Goal: Check status: Check status

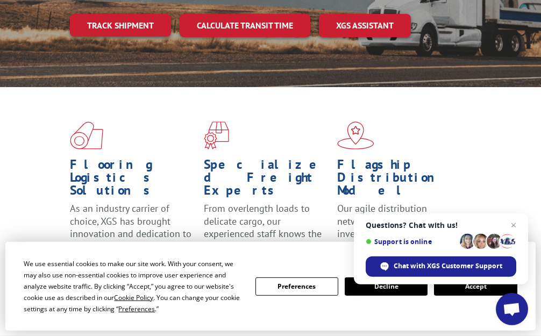
scroll to position [219, 0]
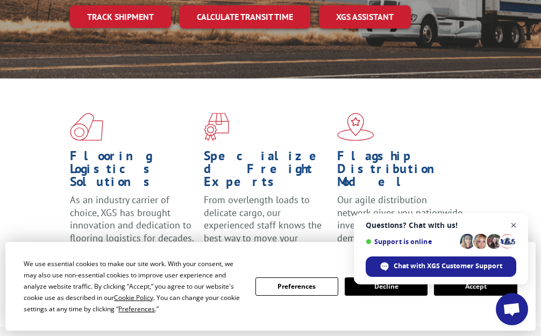
click at [513, 226] on span "Close chat" at bounding box center [513, 225] width 13 height 13
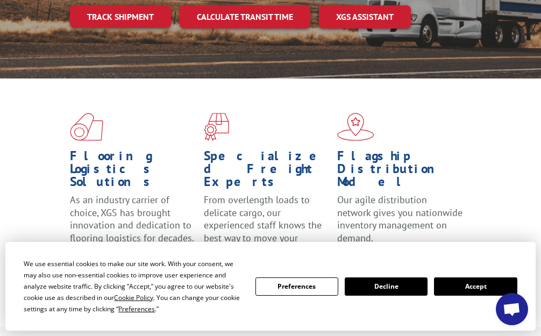
click at [464, 286] on button "Accept" at bounding box center [475, 287] width 83 height 18
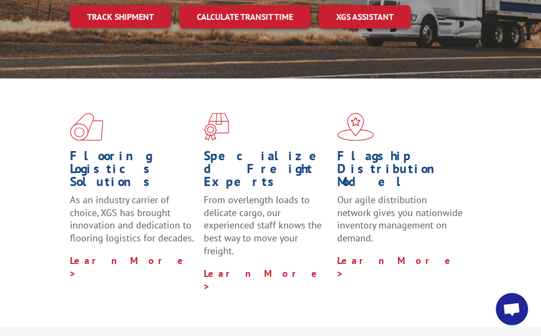
scroll to position [0, 0]
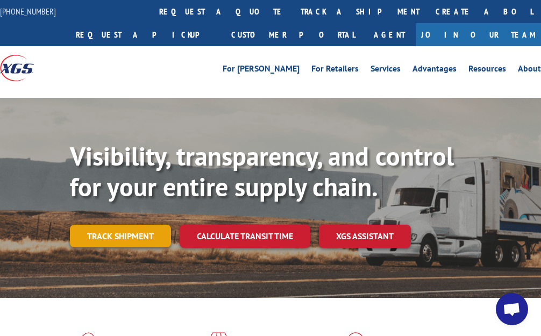
click at [126, 234] on link "Track shipment" at bounding box center [120, 236] width 101 height 23
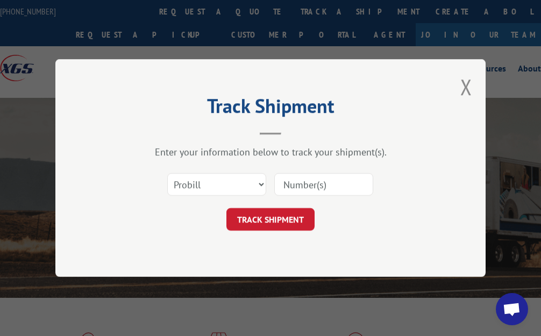
click at [318, 181] on input at bounding box center [323, 184] width 99 height 23
paste input "6869555"
type input "6869555"
click at [258, 220] on button "TRACK SHIPMENT" at bounding box center [270, 219] width 88 height 23
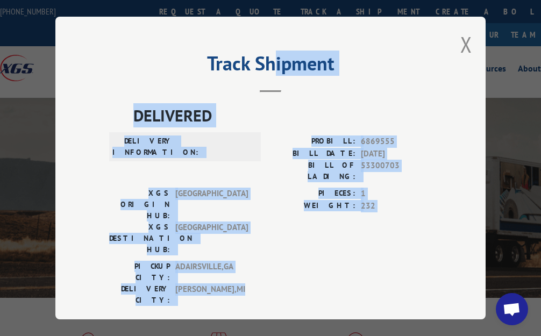
drag, startPoint x: 274, startPoint y: 27, endPoint x: 262, endPoint y: 221, distance: 194.0
click at [247, 269] on div "Track Shipment DELIVERED DELIVERY INFORMATION: PROBILL: 6869555 BILL DATE: [DAT…" at bounding box center [270, 168] width 430 height 303
click at [368, 261] on div "PICKUP CITY: [GEOGRAPHIC_DATA] , [GEOGRAPHIC_DATA] DELIVERY CITY: [GEOGRAPHIC_D…" at bounding box center [270, 286] width 323 height 51
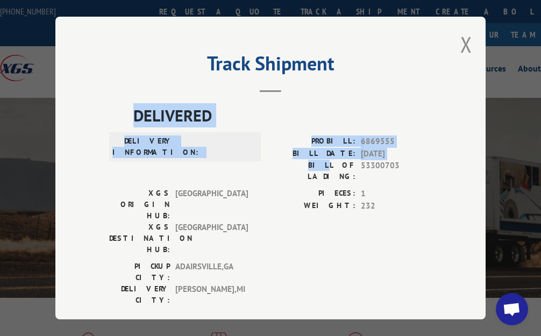
drag, startPoint x: 386, startPoint y: 27, endPoint x: 313, endPoint y: 146, distance: 139.3
click at [312, 154] on div "Track Shipment DELIVERED DELIVERY INFORMATION: PROBILL: 6869555 BILL DATE: [DAT…" at bounding box center [270, 168] width 430 height 303
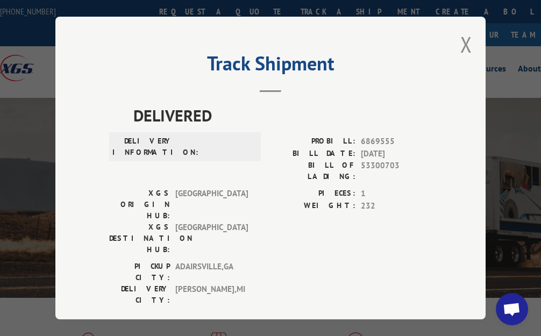
click at [440, 39] on div "Track Shipment DELIVERED DELIVERY INFORMATION: PROBILL: 6869555 BILL DATE: [DAT…" at bounding box center [270, 168] width 430 height 303
click at [467, 42] on button "Close modal" at bounding box center [466, 44] width 12 height 29
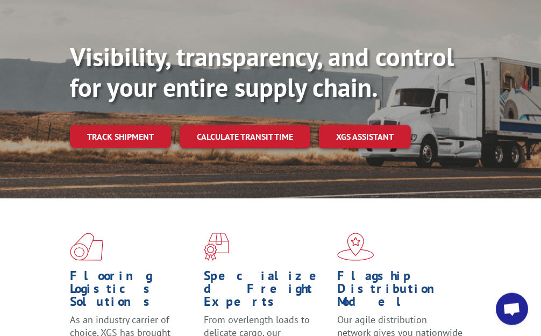
scroll to position [110, 0]
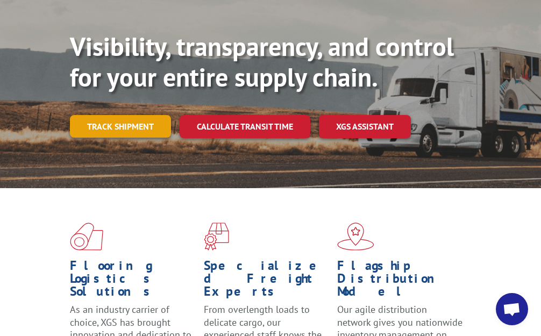
click at [131, 130] on link "Track shipment" at bounding box center [120, 126] width 101 height 23
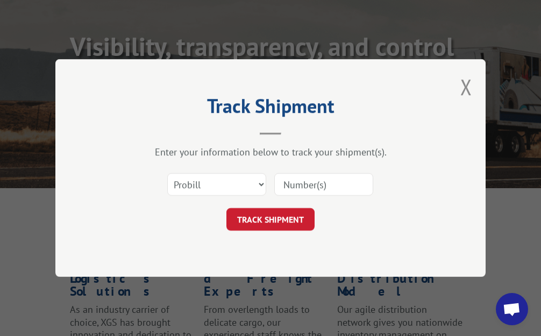
drag, startPoint x: 309, startPoint y: 182, endPoint x: 346, endPoint y: 203, distance: 42.4
click at [309, 182] on input at bounding box center [323, 184] width 99 height 23
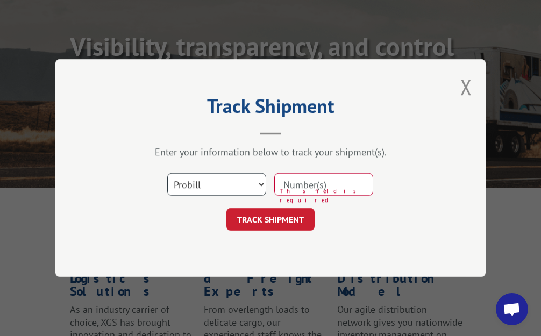
click at [167, 173] on select "Select category... Probill BOL PO" at bounding box center [216, 184] width 99 height 23
select select "bol"
click option "BOL" at bounding box center [0, 0] width 0 height 0
click at [310, 187] on input at bounding box center [323, 184] width 99 height 23
paste input "6869555"
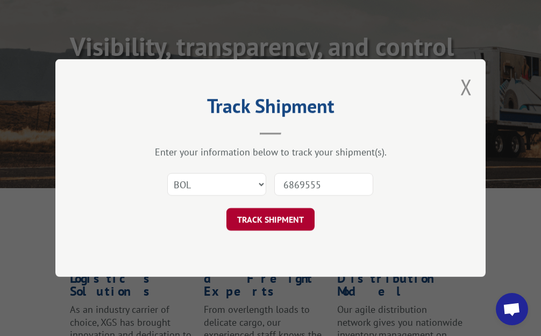
type input "6869555"
click at [256, 222] on button "TRACK SHIPMENT" at bounding box center [270, 219] width 88 height 23
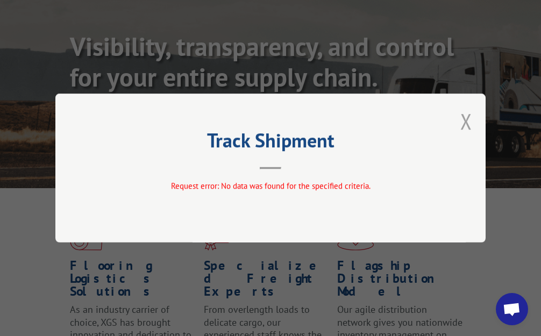
click at [467, 121] on button "Close modal" at bounding box center [466, 121] width 12 height 29
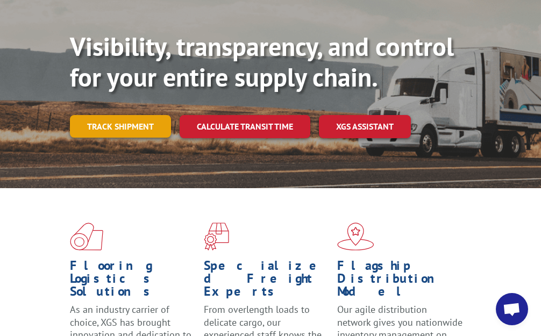
click at [103, 120] on link "Track shipment" at bounding box center [120, 126] width 101 height 23
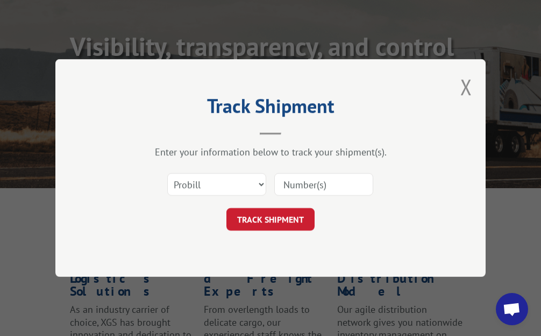
click at [62, 182] on div "Track Shipment Enter your information below to track your shipment(s). Select c…" at bounding box center [270, 168] width 430 height 218
click at [167, 173] on select "Select category... Probill BOL PO" at bounding box center [216, 184] width 99 height 23
click option "Probill" at bounding box center [0, 0] width 0 height 0
click at [167, 173] on select "Select category... Probill BOL PO" at bounding box center [216, 184] width 99 height 23
select select "bol"
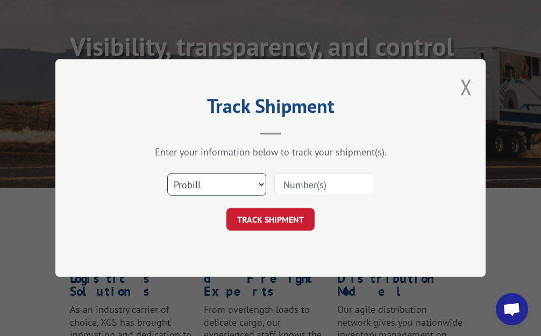
click option "BOL" at bounding box center [0, 0] width 0 height 0
click at [304, 190] on input at bounding box center [323, 184] width 99 height 23
paste input "73384"
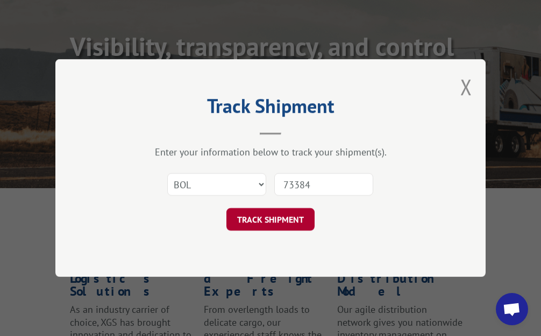
type input "73384"
click at [286, 217] on button "TRACK SHIPMENT" at bounding box center [270, 219] width 88 height 23
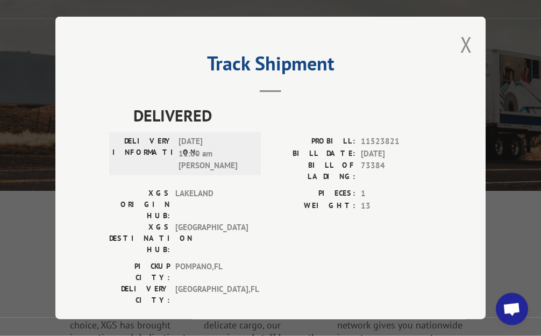
scroll to position [0, 0]
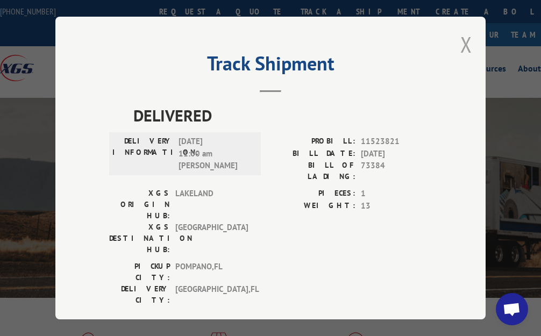
click at [468, 45] on button "Close modal" at bounding box center [466, 44] width 12 height 29
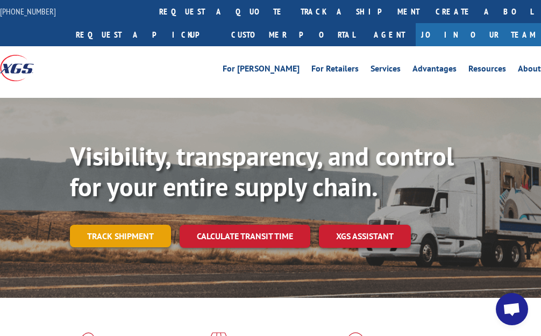
click at [130, 232] on link "Track shipment" at bounding box center [120, 236] width 101 height 23
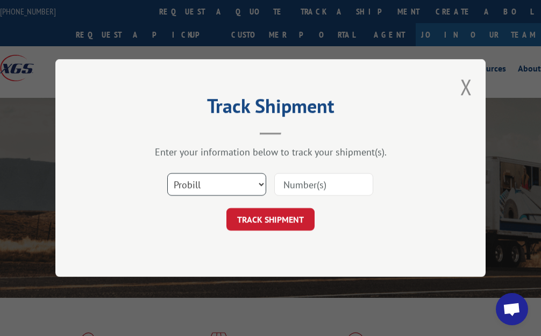
click at [167, 173] on select "Select category... Probill BOL PO" at bounding box center [216, 184] width 99 height 23
select select "bol"
click option "BOL" at bounding box center [0, 0] width 0 height 0
click at [293, 181] on input at bounding box center [323, 184] width 99 height 23
paste input "6869555"
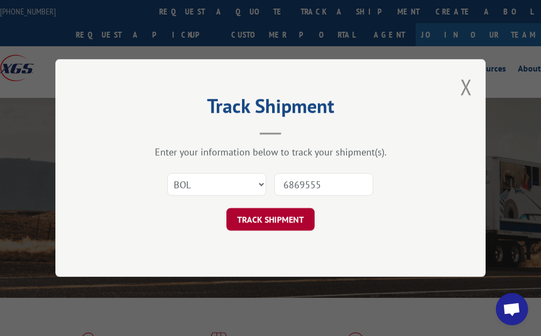
type input "6869555"
click at [287, 223] on button "TRACK SHIPMENT" at bounding box center [270, 219] width 88 height 23
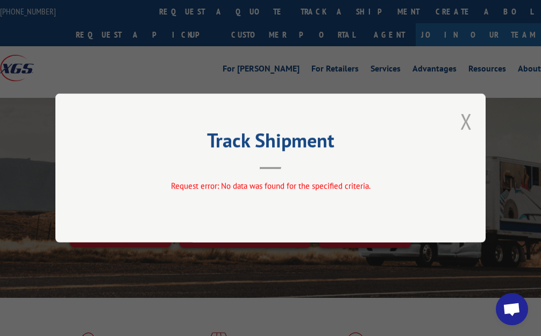
click at [469, 124] on button "Close modal" at bounding box center [466, 121] width 12 height 29
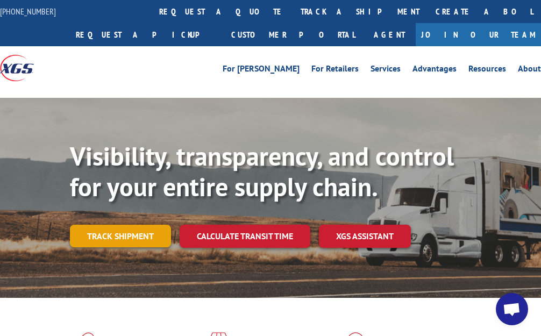
click at [116, 234] on link "Track shipment" at bounding box center [120, 236] width 101 height 23
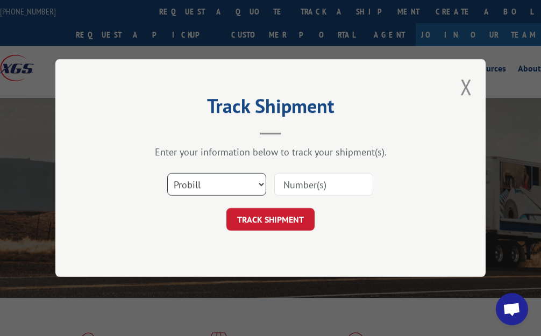
click at [167, 173] on select "Select category... Probill BOL PO" at bounding box center [216, 184] width 99 height 23
click option "PO" at bounding box center [0, 0] width 0 height 0
click at [308, 186] on input at bounding box center [323, 184] width 99 height 23
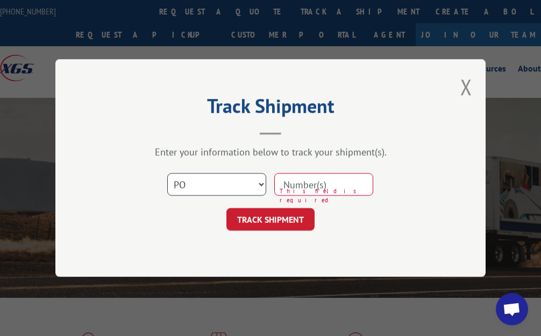
click at [167, 173] on select "Select category... Probill BOL PO" at bounding box center [216, 184] width 99 height 23
select select "probill"
click option "Probill" at bounding box center [0, 0] width 0 height 0
click at [307, 191] on input at bounding box center [323, 184] width 99 height 23
paste input "2 0682388 and 2 721279"
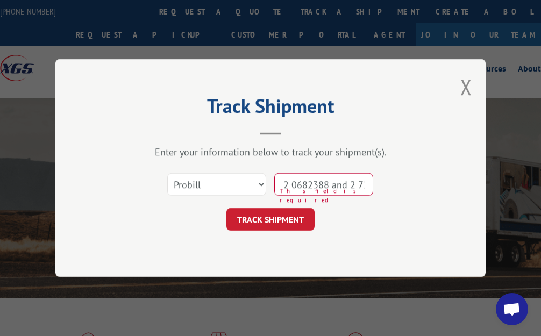
scroll to position [0, 24]
drag, startPoint x: 367, startPoint y: 186, endPoint x: 265, endPoint y: 185, distance: 101.7
click at [265, 185] on div "Select category... Probill BOL PO 2 0682388 and 2 721279" at bounding box center [270, 184] width 323 height 35
paste input "6869555"
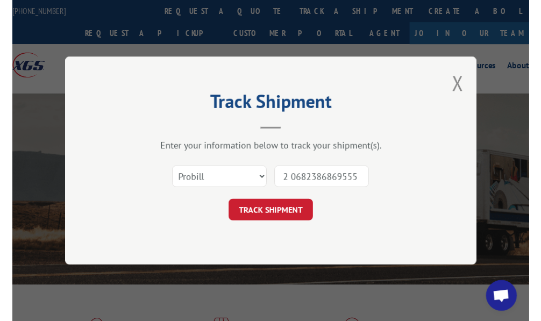
scroll to position [0, 0]
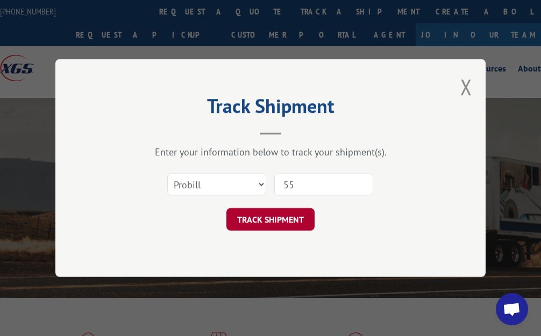
type input "5"
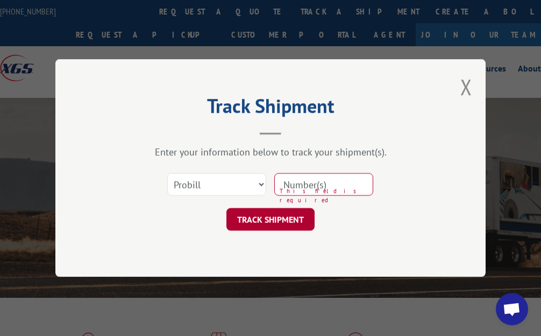
paste input "6869555"
type input "6869555"
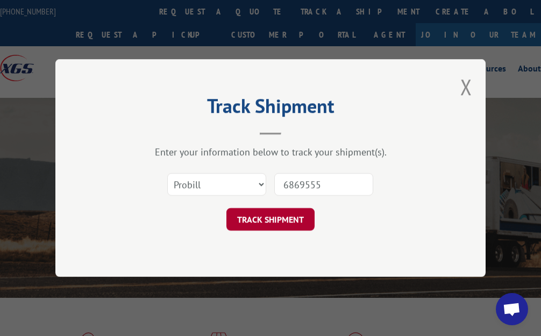
click button "TRACK SHIPMENT" at bounding box center [270, 219] width 88 height 23
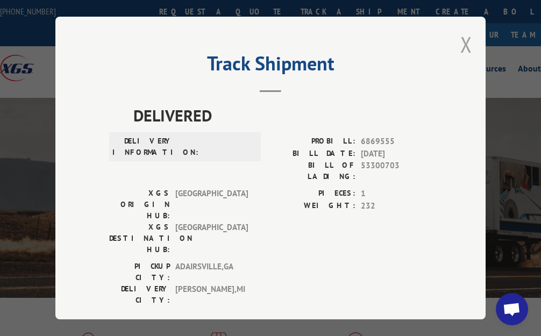
click at [466, 44] on button "Close modal" at bounding box center [466, 44] width 12 height 29
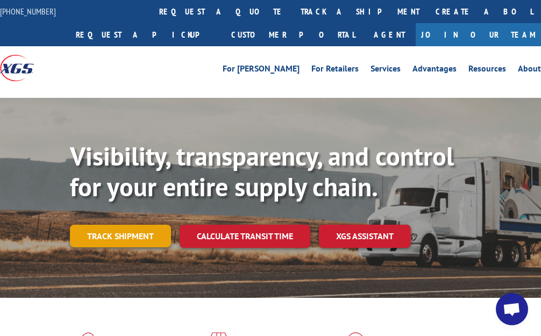
click at [118, 229] on link "Track shipment" at bounding box center [120, 236] width 101 height 23
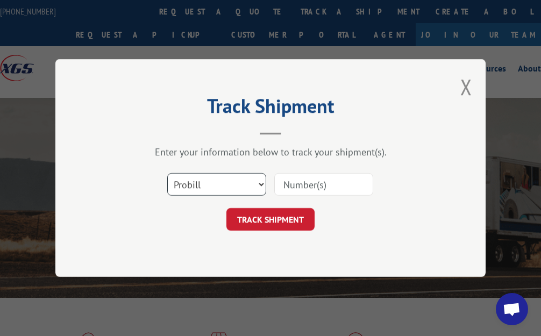
click at [167, 173] on select "Select category... Probill BOL PO" at bounding box center [216, 184] width 99 height 23
select select "bol"
click option "BOL" at bounding box center [0, 0] width 0 height 0
click at [338, 187] on input at bounding box center [323, 184] width 99 height 23
paste input "6869555"
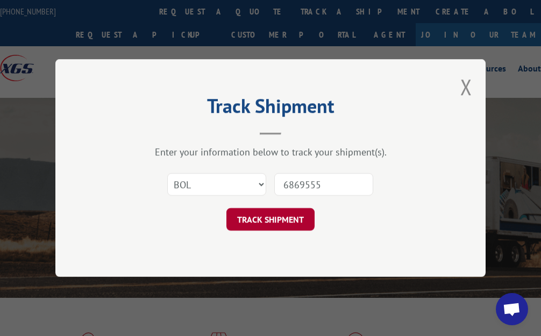
type input "6869555"
click at [277, 219] on button "TRACK SHIPMENT" at bounding box center [270, 219] width 88 height 23
